Goal: Task Accomplishment & Management: Manage account settings

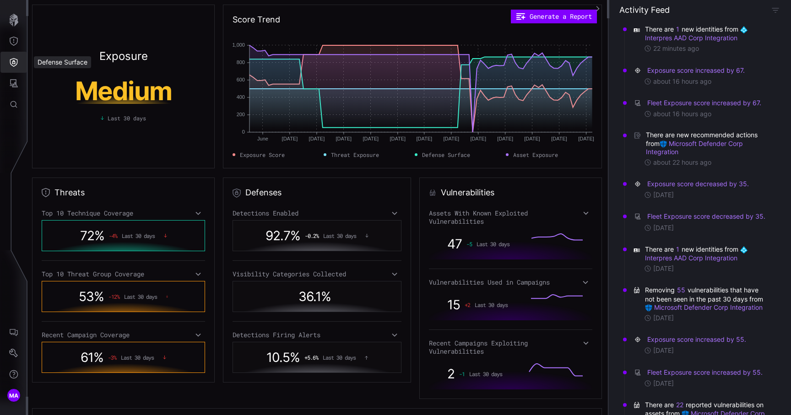
click at [15, 64] on icon "Defense Surface" at bounding box center [13, 62] width 9 height 9
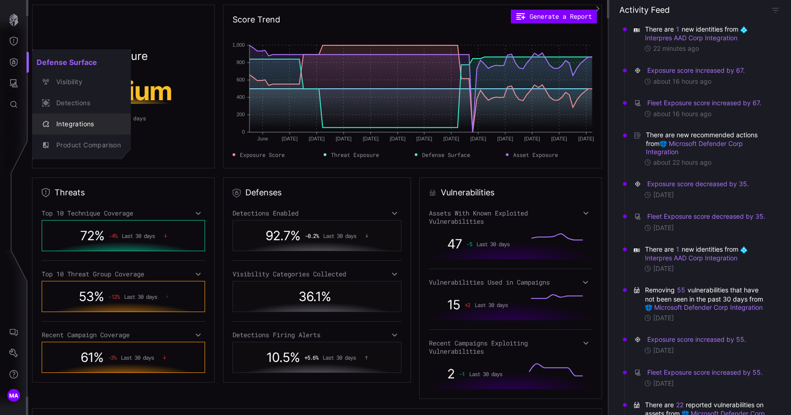
click at [64, 122] on div "Integrations" at bounding box center [86, 124] width 69 height 11
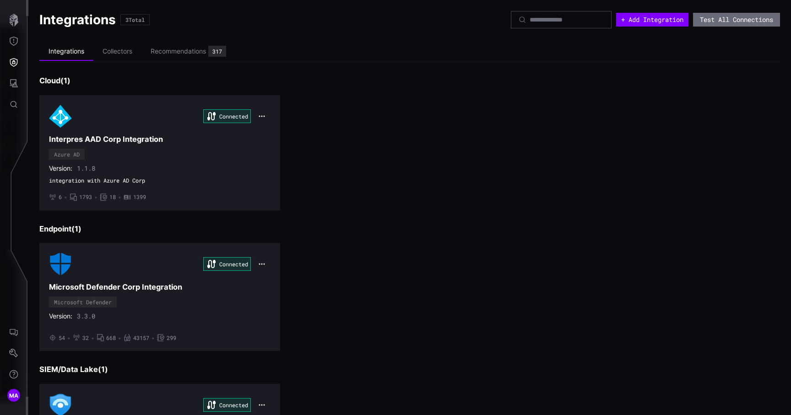
click at [8, 410] on div "MA" at bounding box center [14, 332] width 28 height 165
click at [16, 398] on span "MA" at bounding box center [14, 396] width 10 height 10
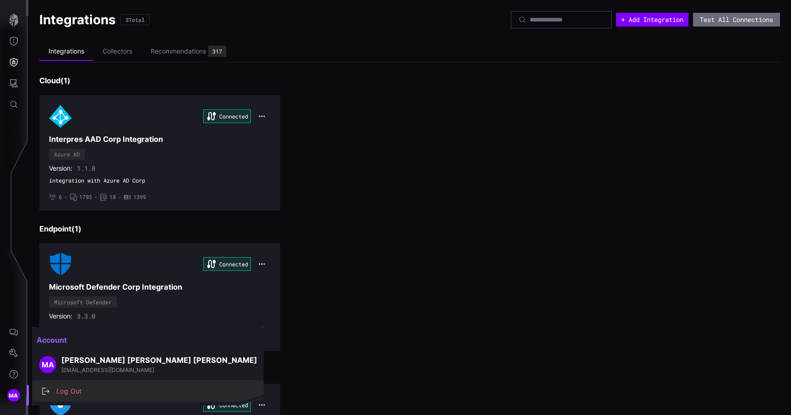
click at [62, 387] on div "Log Out" at bounding box center [153, 391] width 202 height 11
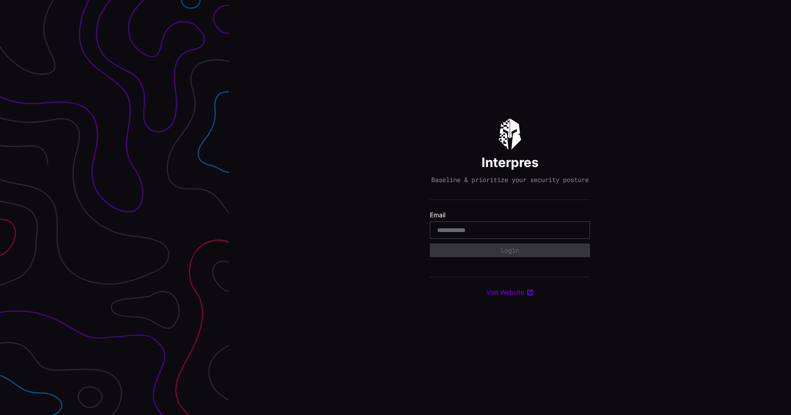
type input "**********"
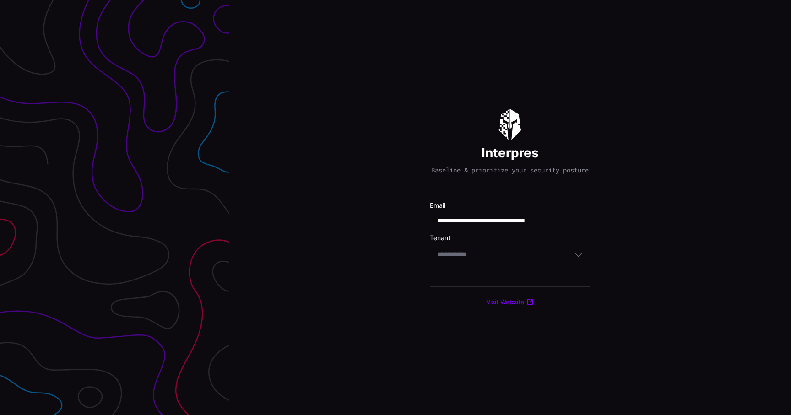
click at [494, 262] on div "Select Tenant" at bounding box center [510, 255] width 160 height 16
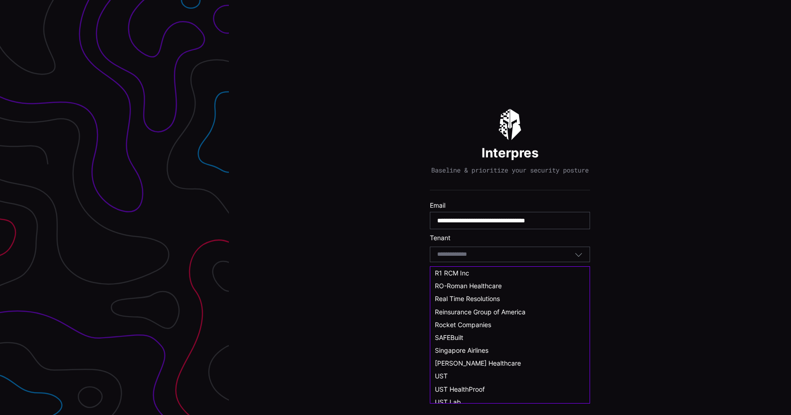
scroll to position [474, 0]
click at [468, 385] on span "UST HealthProof" at bounding box center [460, 388] width 50 height 8
